Goal: Find specific page/section: Find specific page/section

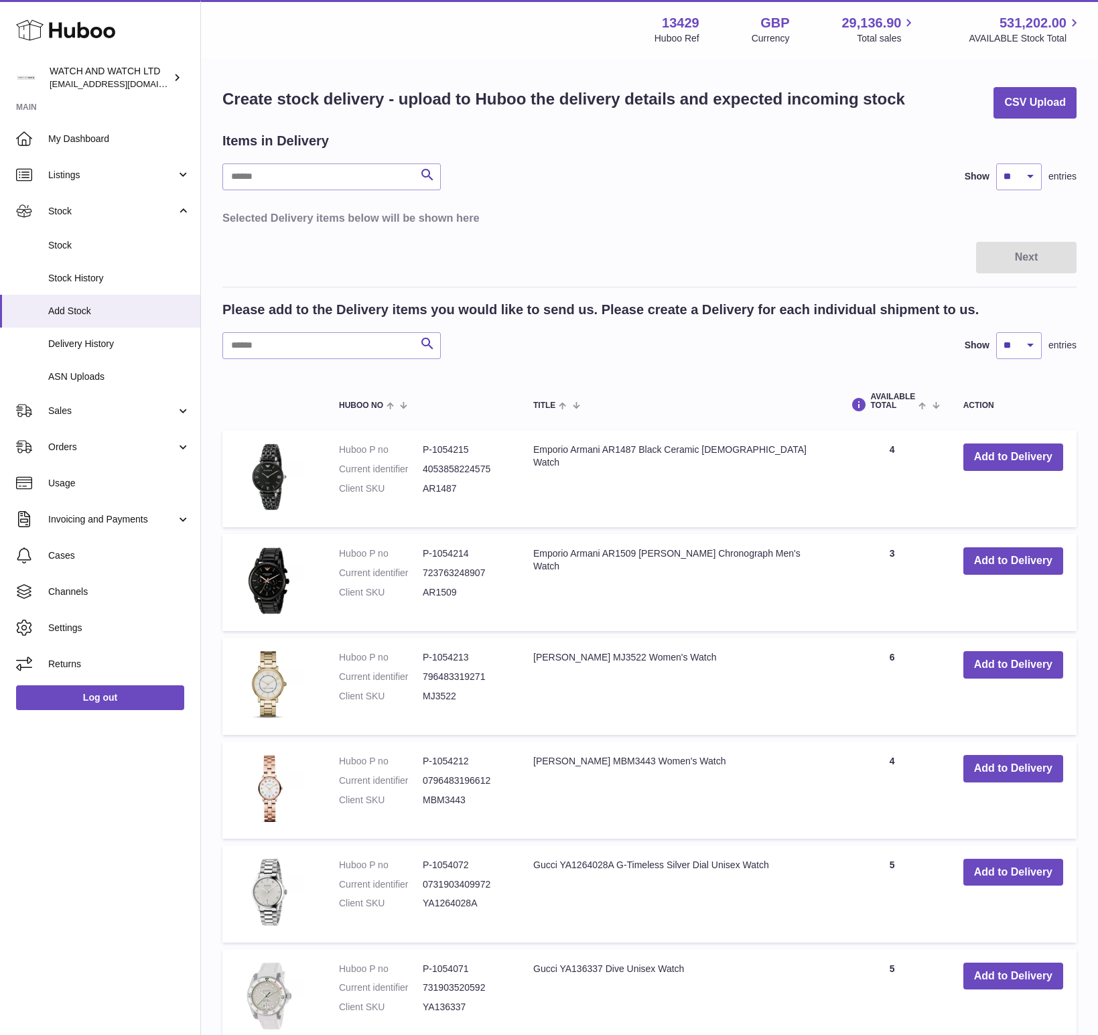
click at [74, 149] on link "My Dashboard" at bounding box center [100, 139] width 200 height 36
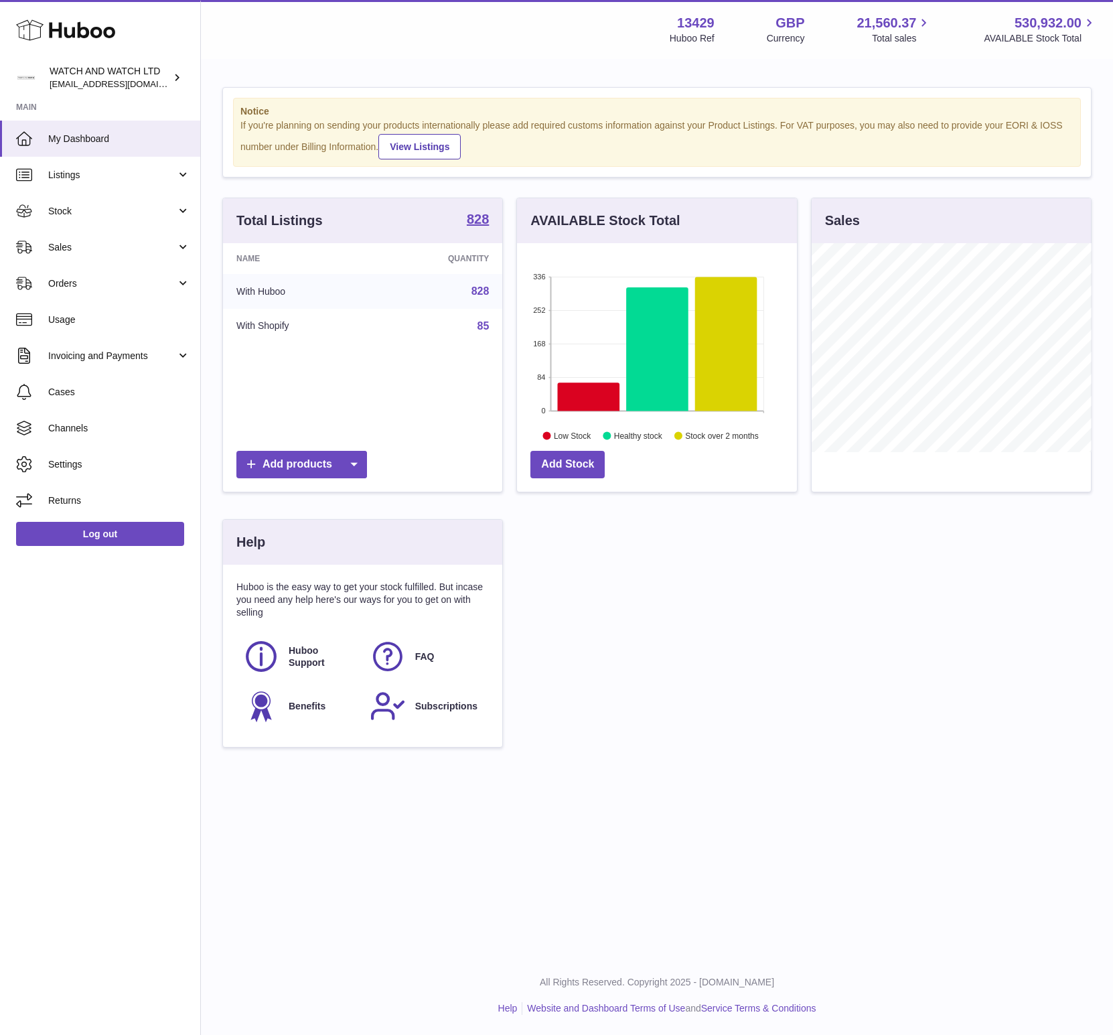
scroll to position [209, 279]
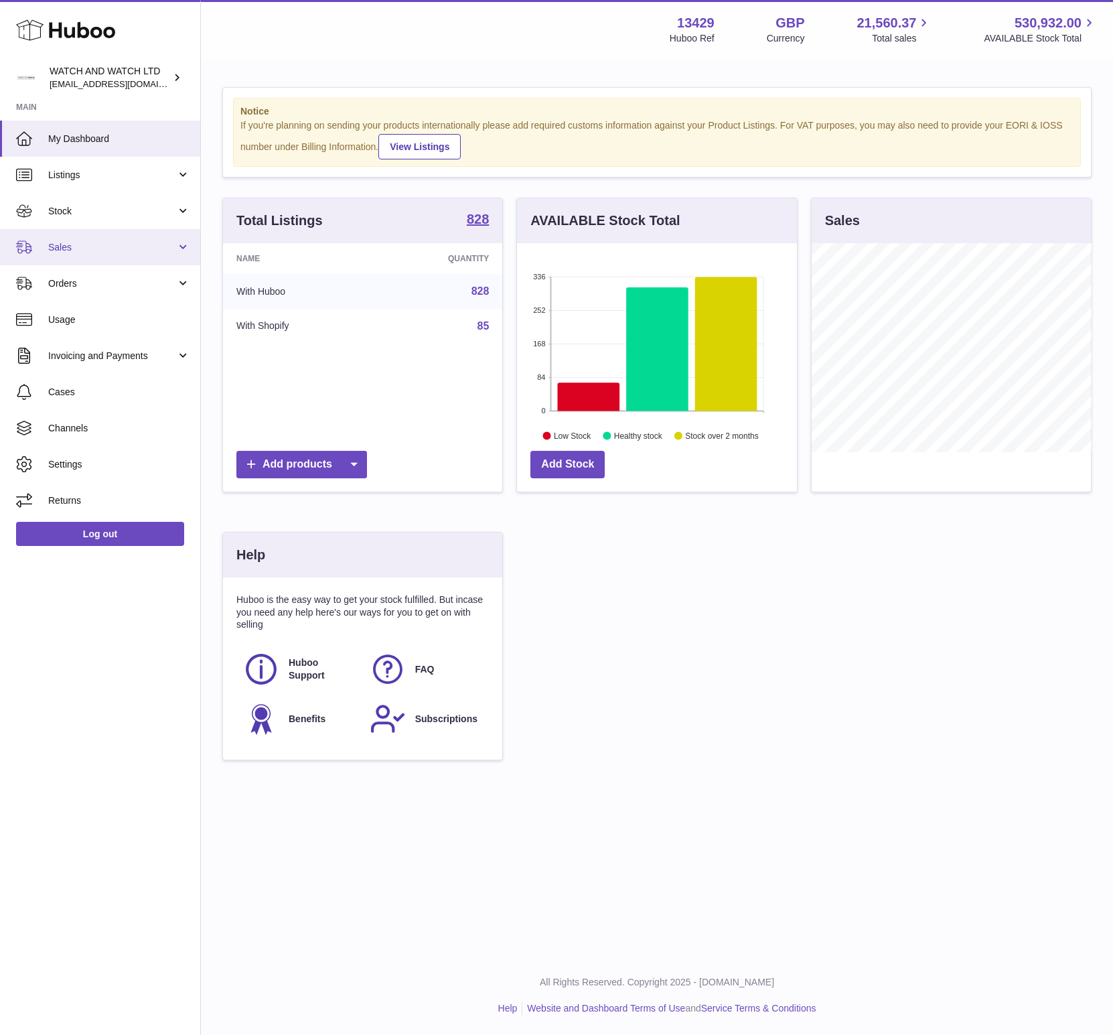
click at [115, 242] on span "Sales" at bounding box center [112, 247] width 128 height 13
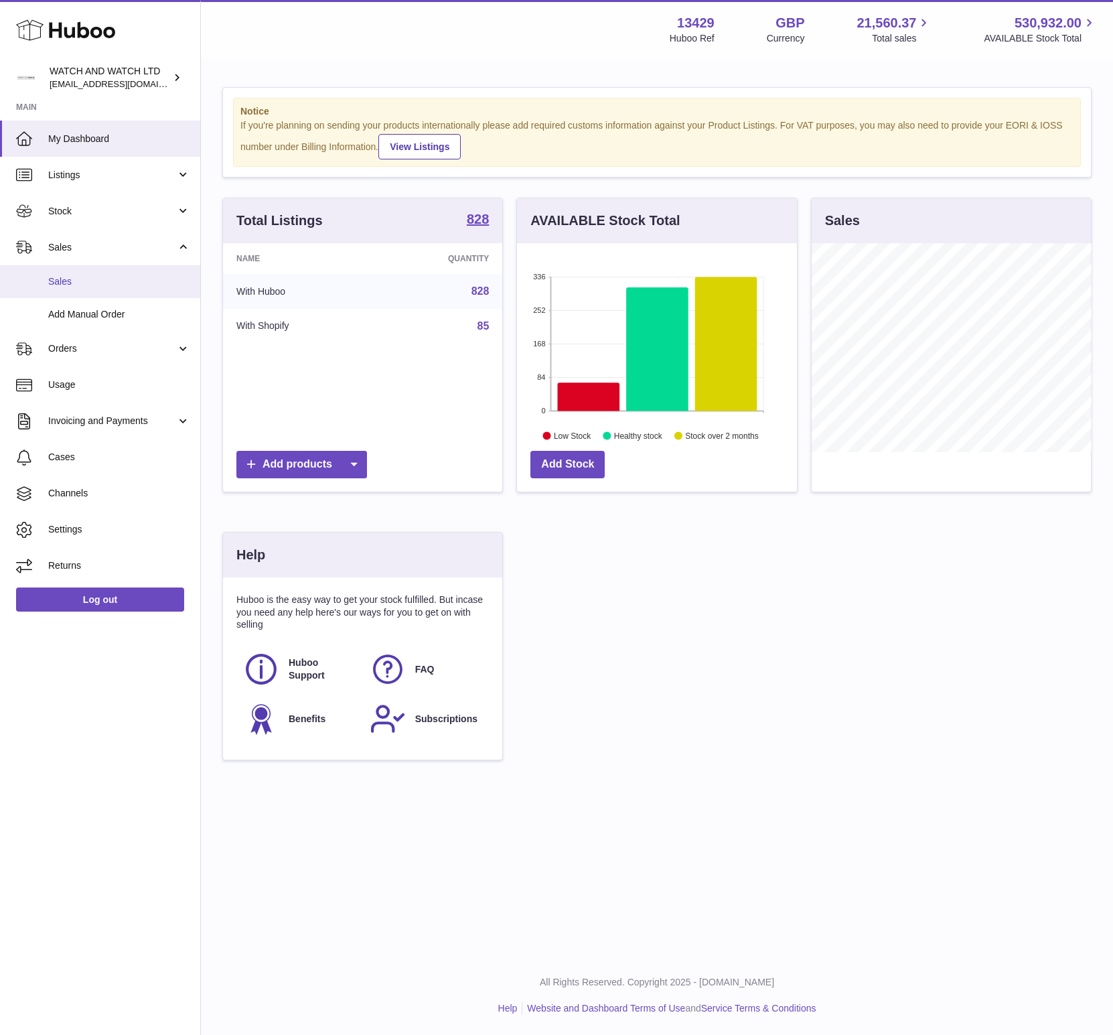
click at [117, 277] on span "Sales" at bounding box center [119, 281] width 142 height 13
